Goal: Connect with others: Establish contact or relationships with other users

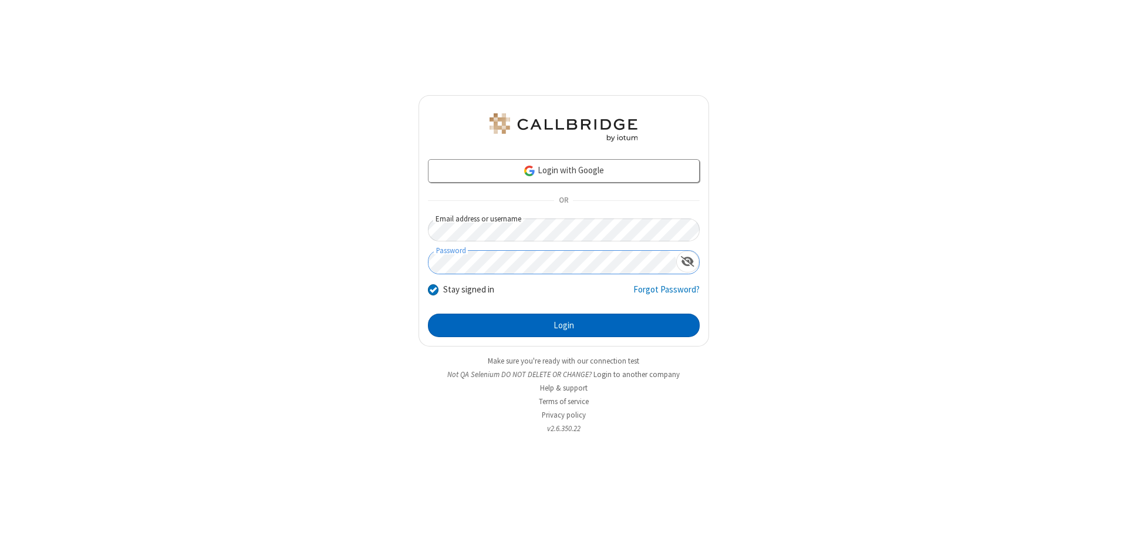
click at [563, 325] on button "Login" at bounding box center [564, 324] width 272 height 23
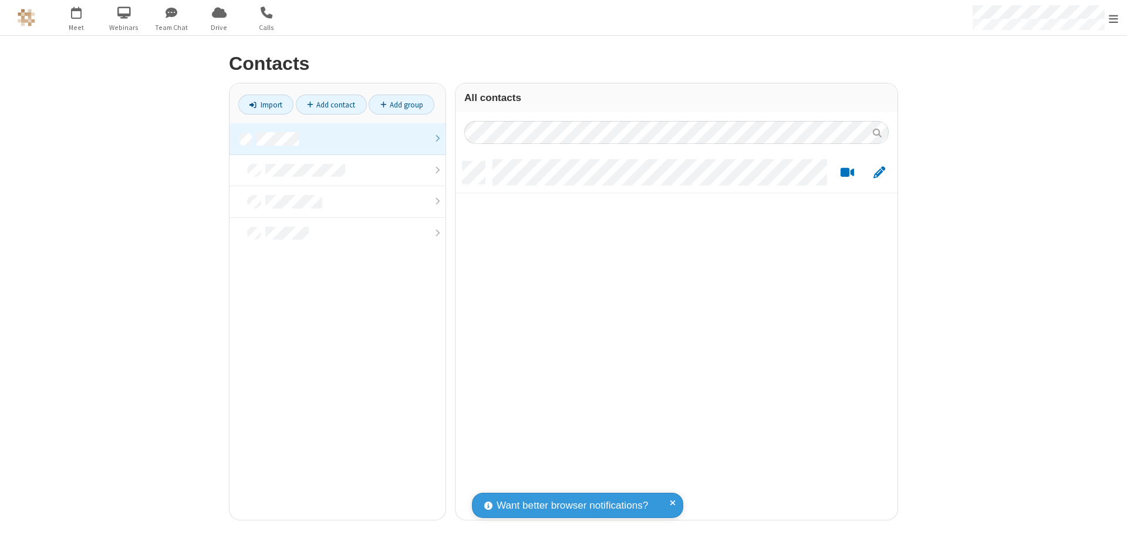
scroll to position [358, 433]
click at [337, 139] on link at bounding box center [337, 139] width 216 height 32
click at [331, 104] on link "Add contact" at bounding box center [331, 104] width 71 height 20
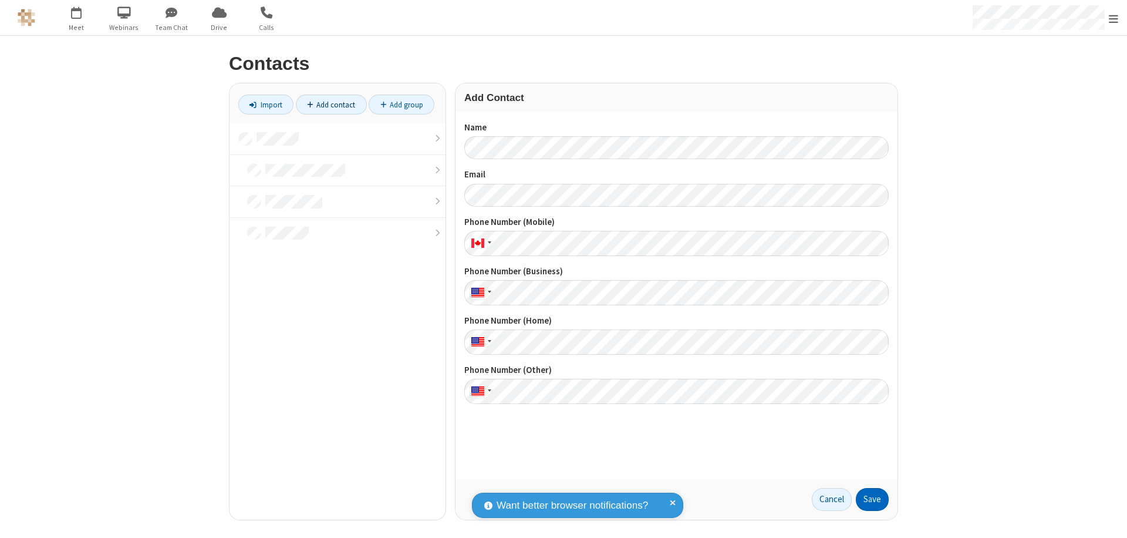
click at [872, 499] on button "Save" at bounding box center [872, 499] width 33 height 23
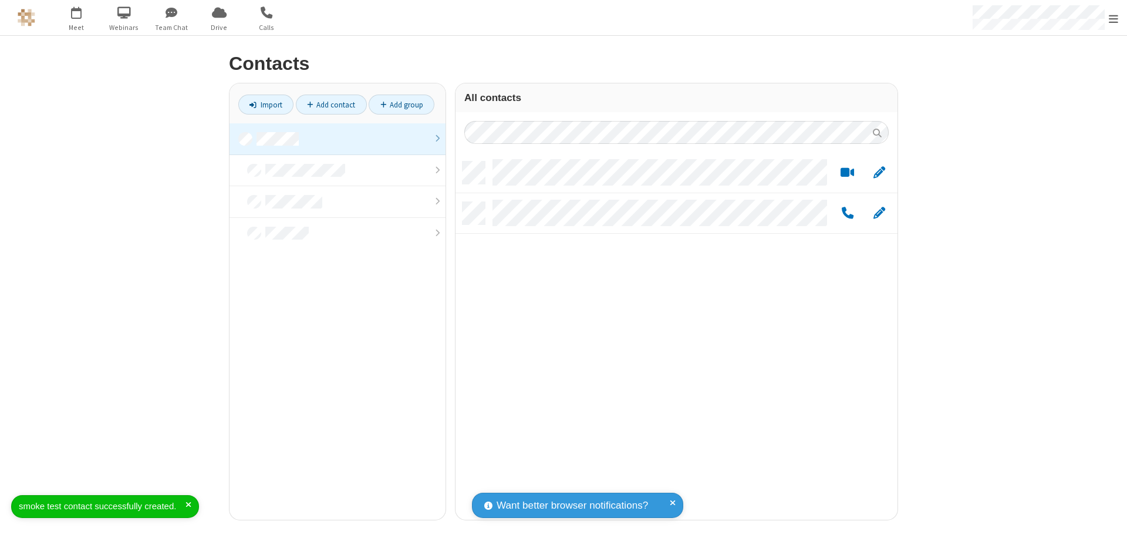
scroll to position [358, 433]
